Goal: Transaction & Acquisition: Purchase product/service

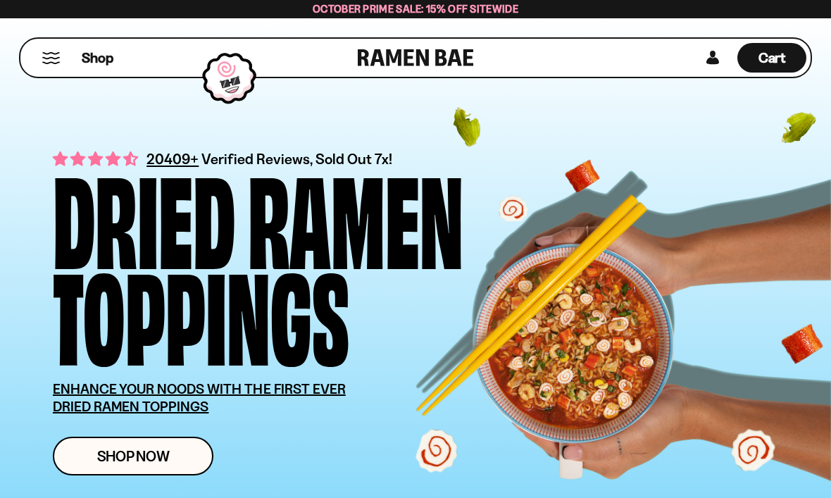
click at [129, 451] on span "Shop Now" at bounding box center [133, 456] width 73 height 15
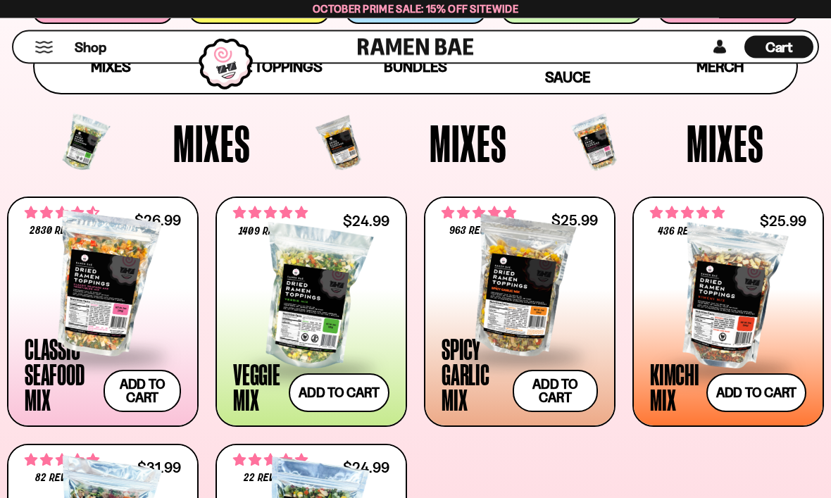
scroll to position [404, 0]
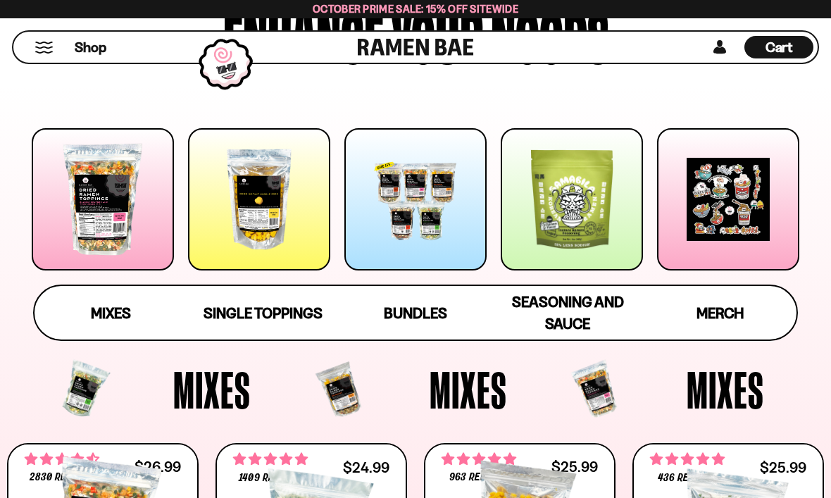
click at [426, 225] on div at bounding box center [415, 199] width 142 height 142
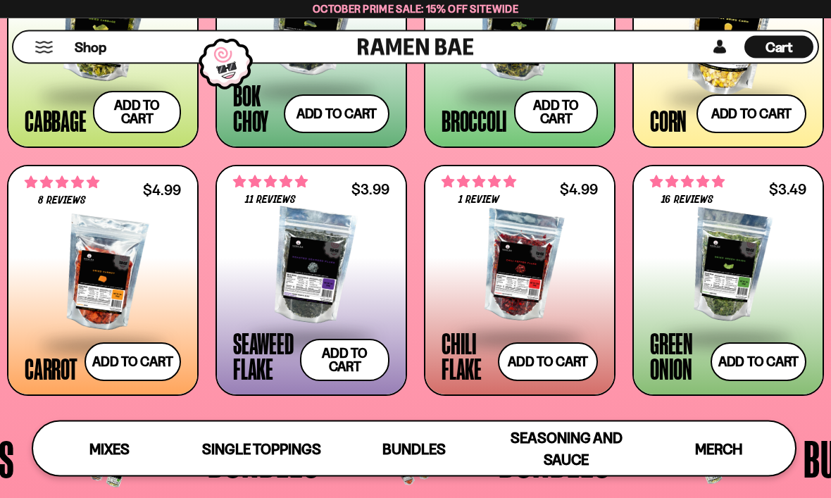
scroll to position [1999, 0]
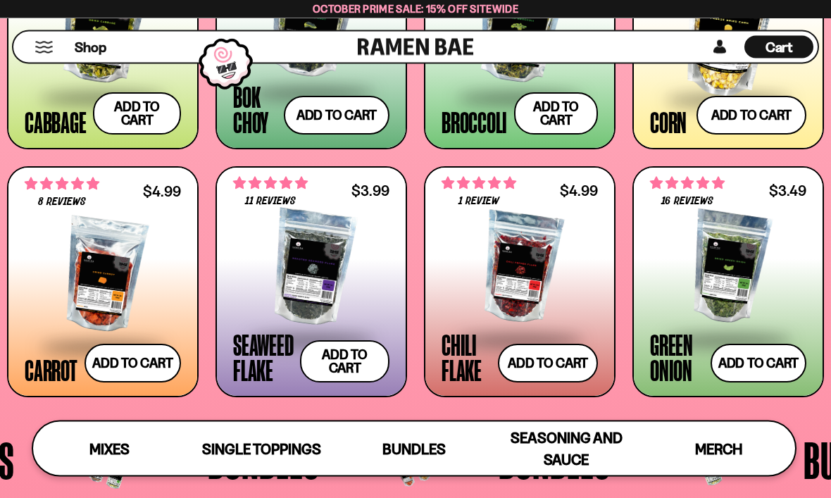
click at [137, 362] on button "Add to cart Add ― Regular price $4.99 Regular price Sale price $4.99 Unit price…" at bounding box center [132, 363] width 97 height 39
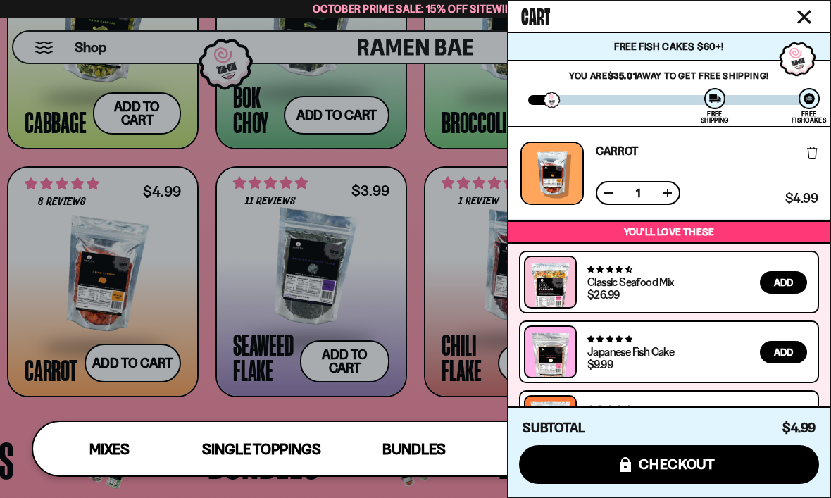
click at [674, 196] on button at bounding box center [667, 193] width 14 height 14
click at [803, 20] on icon "Close cart" at bounding box center [804, 17] width 14 height 14
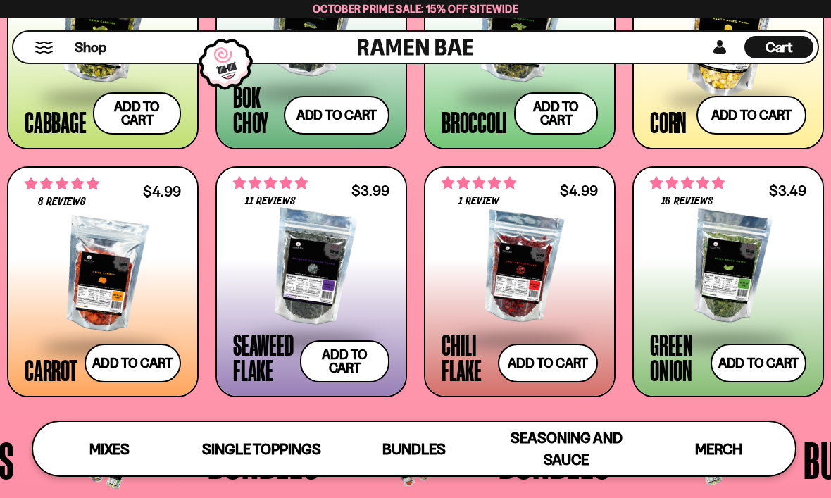
click at [356, 367] on button "Add to cart Add ― Regular price $3.99 Regular price Sale price $3.99 Unit price…" at bounding box center [344, 361] width 89 height 42
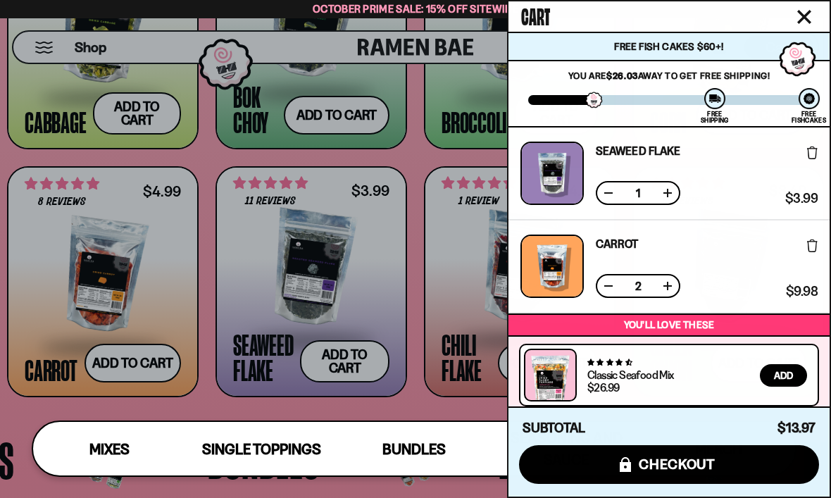
click at [808, 20] on icon "Close cart" at bounding box center [804, 17] width 13 height 13
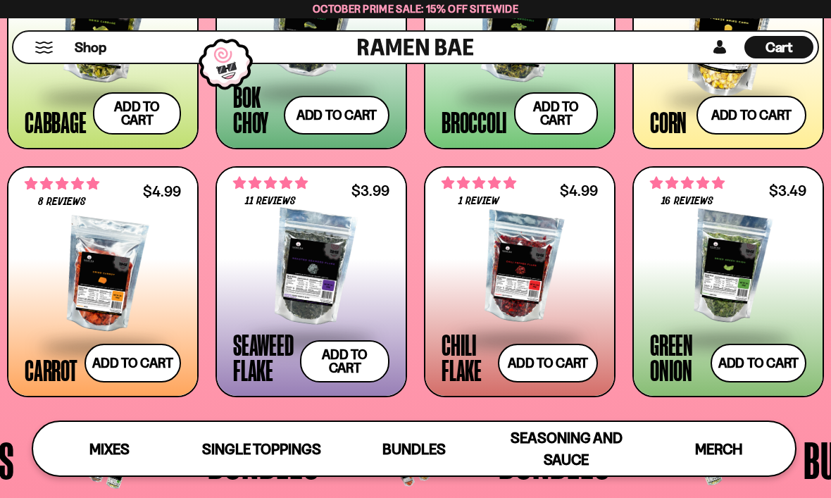
click at [756, 360] on button "Add to cart Add ― Regular price $3.49 Regular price Sale price $3.49 Unit price…" at bounding box center [758, 363] width 96 height 39
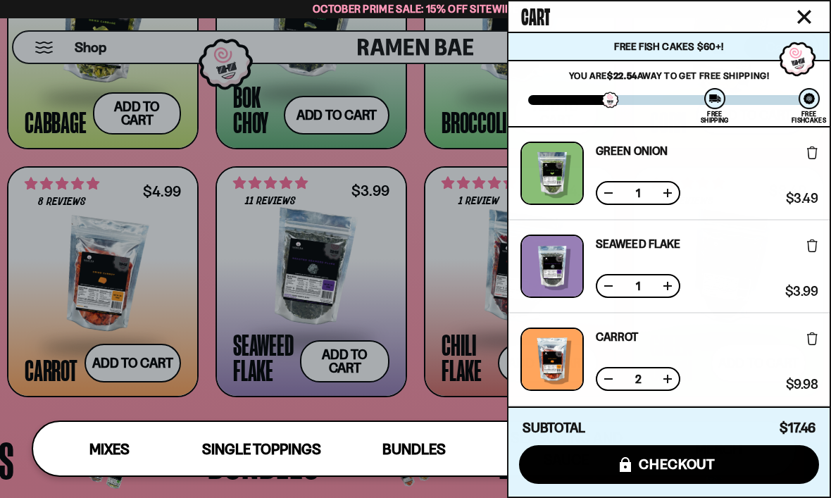
click at [667, 192] on button at bounding box center [667, 193] width 14 height 14
click at [810, 25] on button "Close cart" at bounding box center [804, 16] width 21 height 21
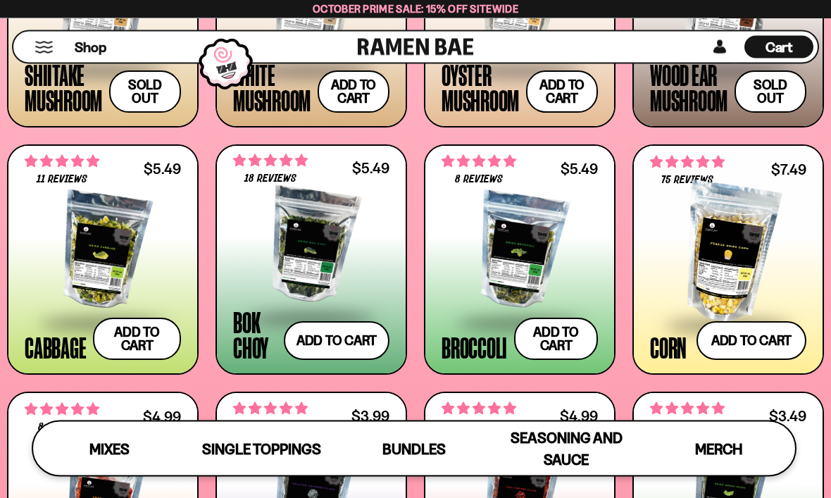
click at [766, 341] on button "Add to cart Add ― Regular price $7.49 Regular price Sale price $7.49 Unit price…" at bounding box center [751, 341] width 110 height 39
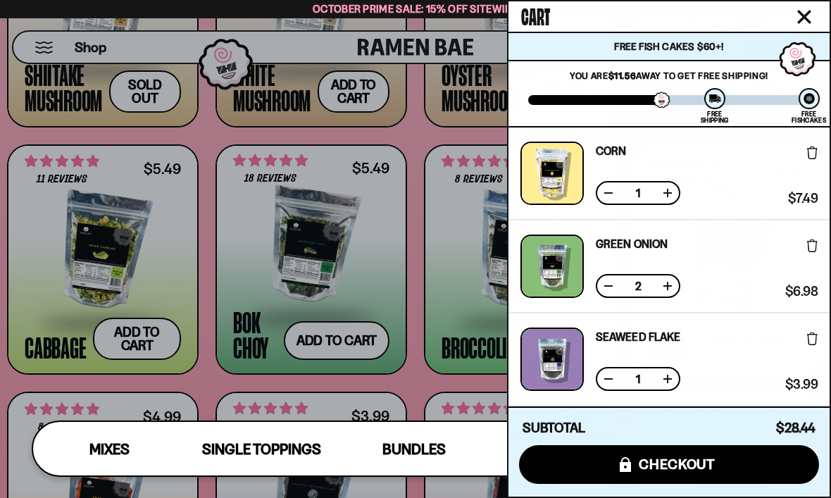
click at [806, 23] on icon "Close cart" at bounding box center [804, 17] width 14 height 14
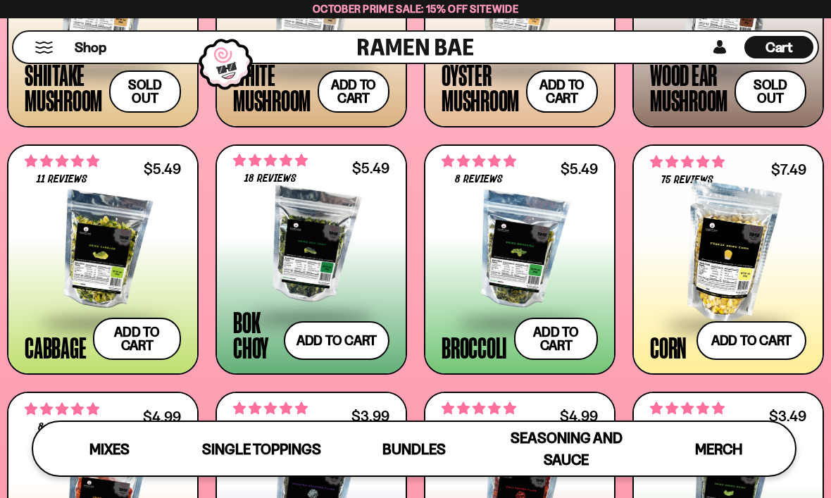
click at [344, 345] on button "Add to cart Add ― Regular price $5.49 Regular price Sale price $5.49 Unit price…" at bounding box center [337, 340] width 106 height 39
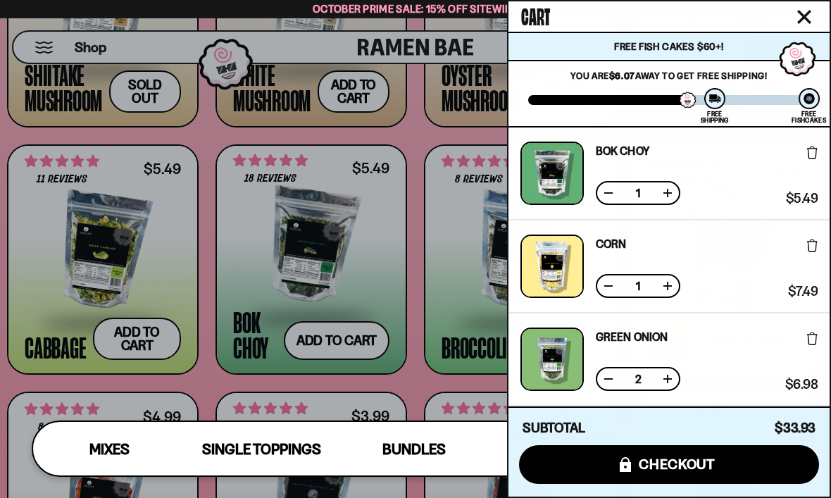
click at [801, 20] on icon "Close cart" at bounding box center [804, 17] width 13 height 13
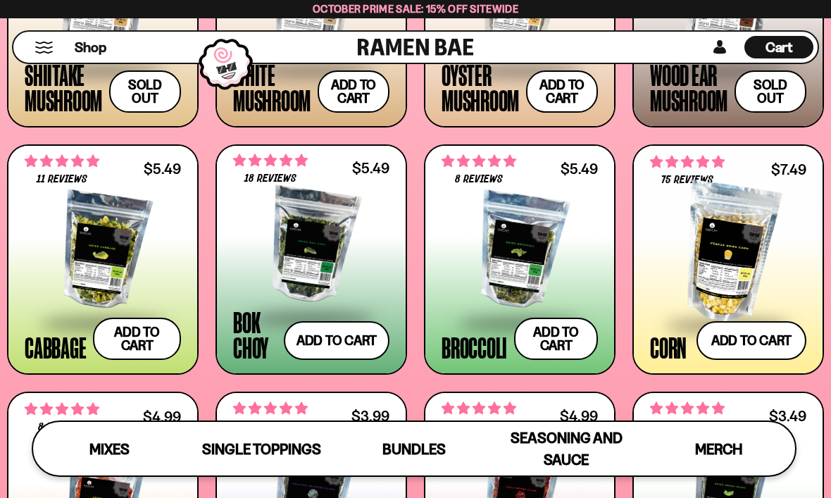
click at [142, 340] on button "Add to cart Add ― Regular price $5.49 Regular price Sale price $5.49 Unit price…" at bounding box center [137, 339] width 88 height 42
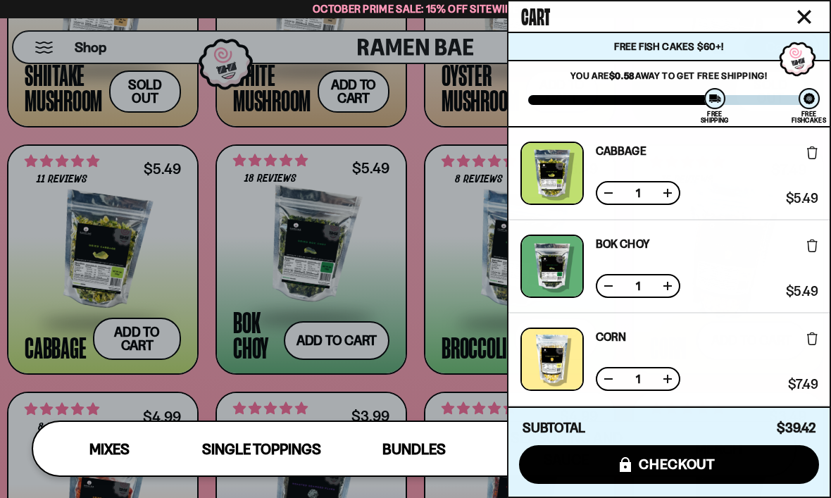
click at [667, 196] on button at bounding box center [667, 193] width 14 height 14
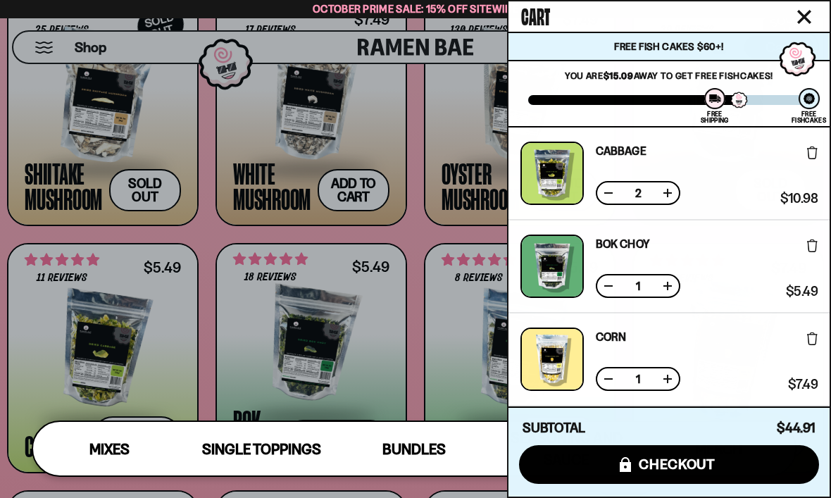
scroll to position [0, 0]
click at [810, 20] on icon "Close cart" at bounding box center [804, 17] width 14 height 14
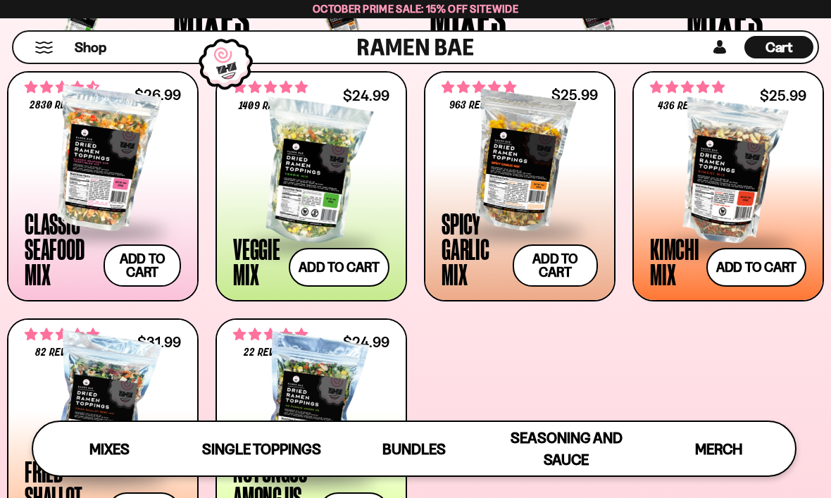
scroll to position [510, 0]
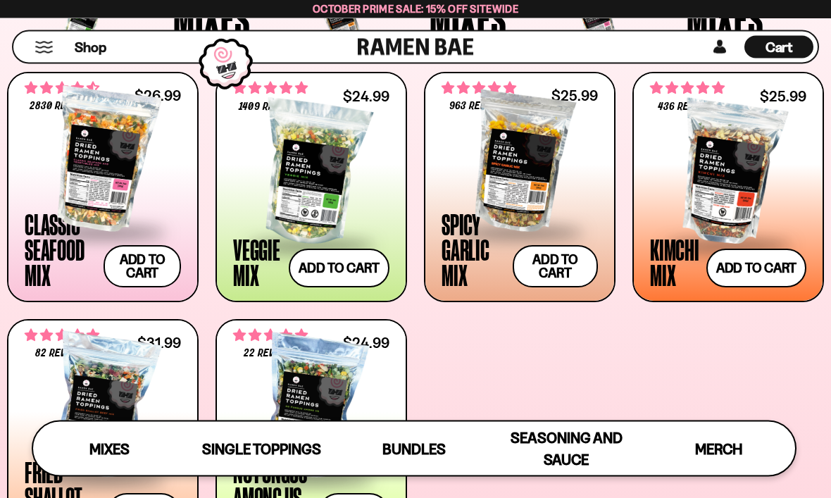
click at [764, 266] on button "Add to cart Add ― Regular price $25.99 Regular price Sale price $25.99 Unit pri…" at bounding box center [756, 268] width 100 height 39
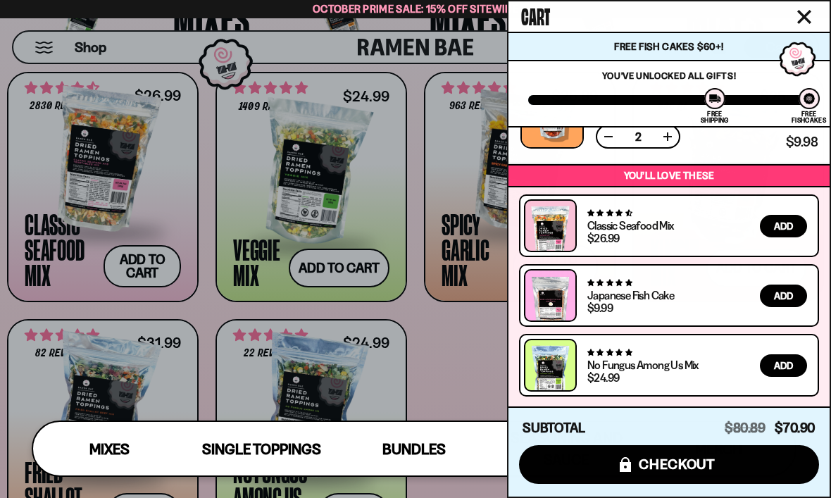
scroll to position [707, 0]
click at [719, 458] on button "icons8-lock checkout" at bounding box center [669, 464] width 300 height 39
